Goal: Navigation & Orientation: Find specific page/section

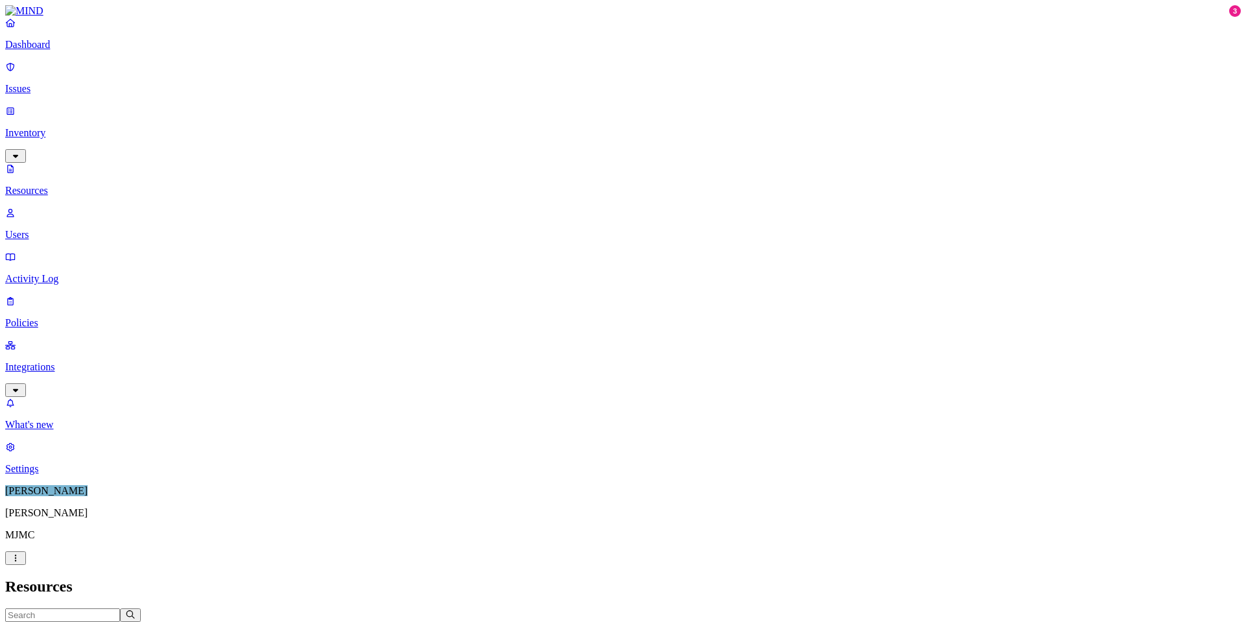
click at [62, 51] on link "Dashboard" at bounding box center [623, 34] width 1236 height 34
